Goal: Find specific page/section: Find specific page/section

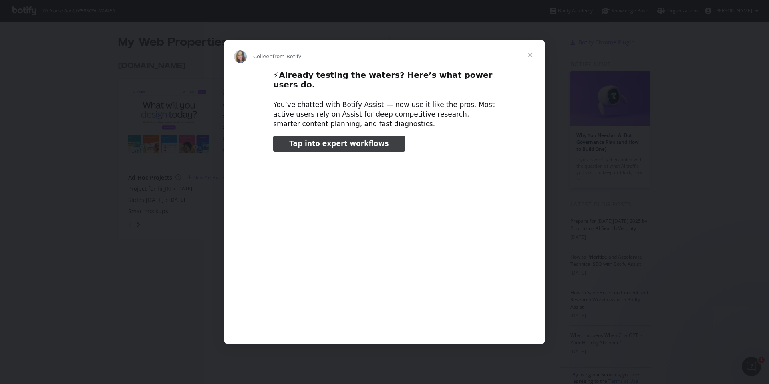
type input "185166"
click at [530, 59] on span "Close" at bounding box center [530, 54] width 29 height 29
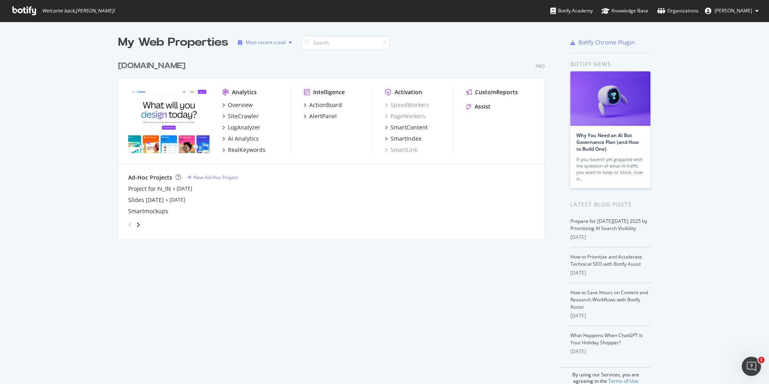
click at [291, 42] on icon "button" at bounding box center [290, 42] width 3 height 5
drag, startPoint x: 291, startPoint y: 42, endPoint x: 433, endPoint y: 22, distance: 142.8
click at [292, 42] on icon "button" at bounding box center [290, 42] width 3 height 5
drag, startPoint x: 499, startPoint y: 37, endPoint x: 605, endPoint y: 4, distance: 111.0
click at [499, 37] on div at bounding box center [524, 42] width 54 height 16
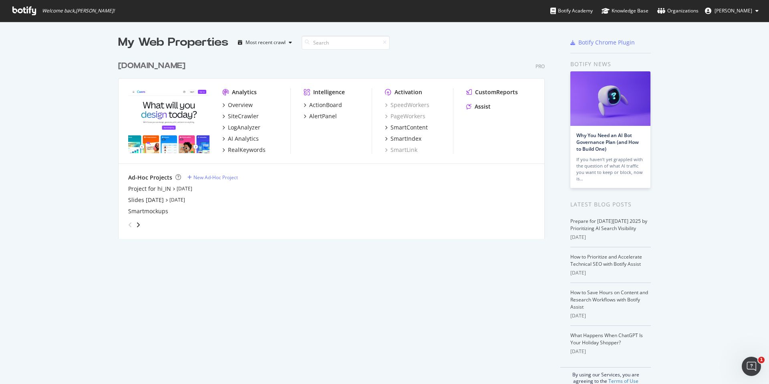
click at [753, 13] on button "[PERSON_NAME]" at bounding box center [731, 10] width 66 height 13
click at [190, 118] on img "grid" at bounding box center [168, 120] width 81 height 65
click at [410, 115] on div "PageWorkers" at bounding box center [405, 116] width 40 height 8
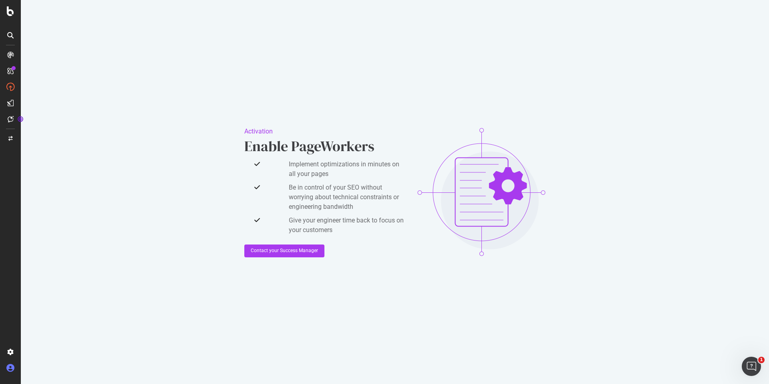
click at [12, 365] on icon at bounding box center [10, 368] width 8 height 8
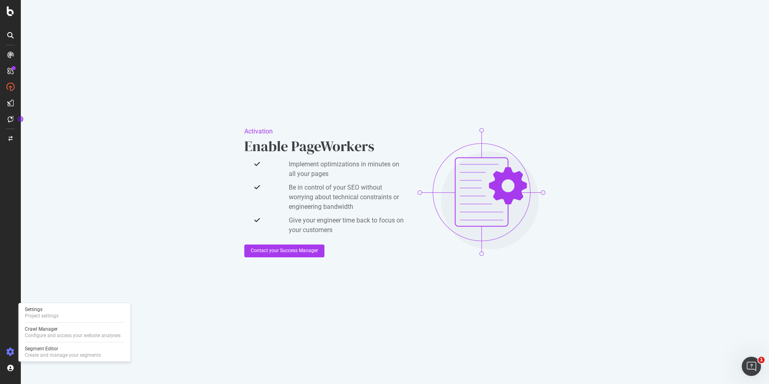
click at [10, 355] on icon at bounding box center [10, 352] width 8 height 8
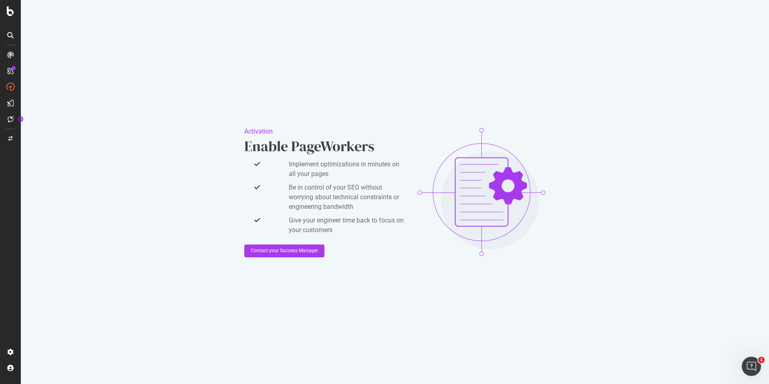
drag, startPoint x: 403, startPoint y: 133, endPoint x: 386, endPoint y: 134, distance: 16.8
click at [403, 133] on div "Activation" at bounding box center [324, 132] width 160 height 10
